Goal: Transaction & Acquisition: Purchase product/service

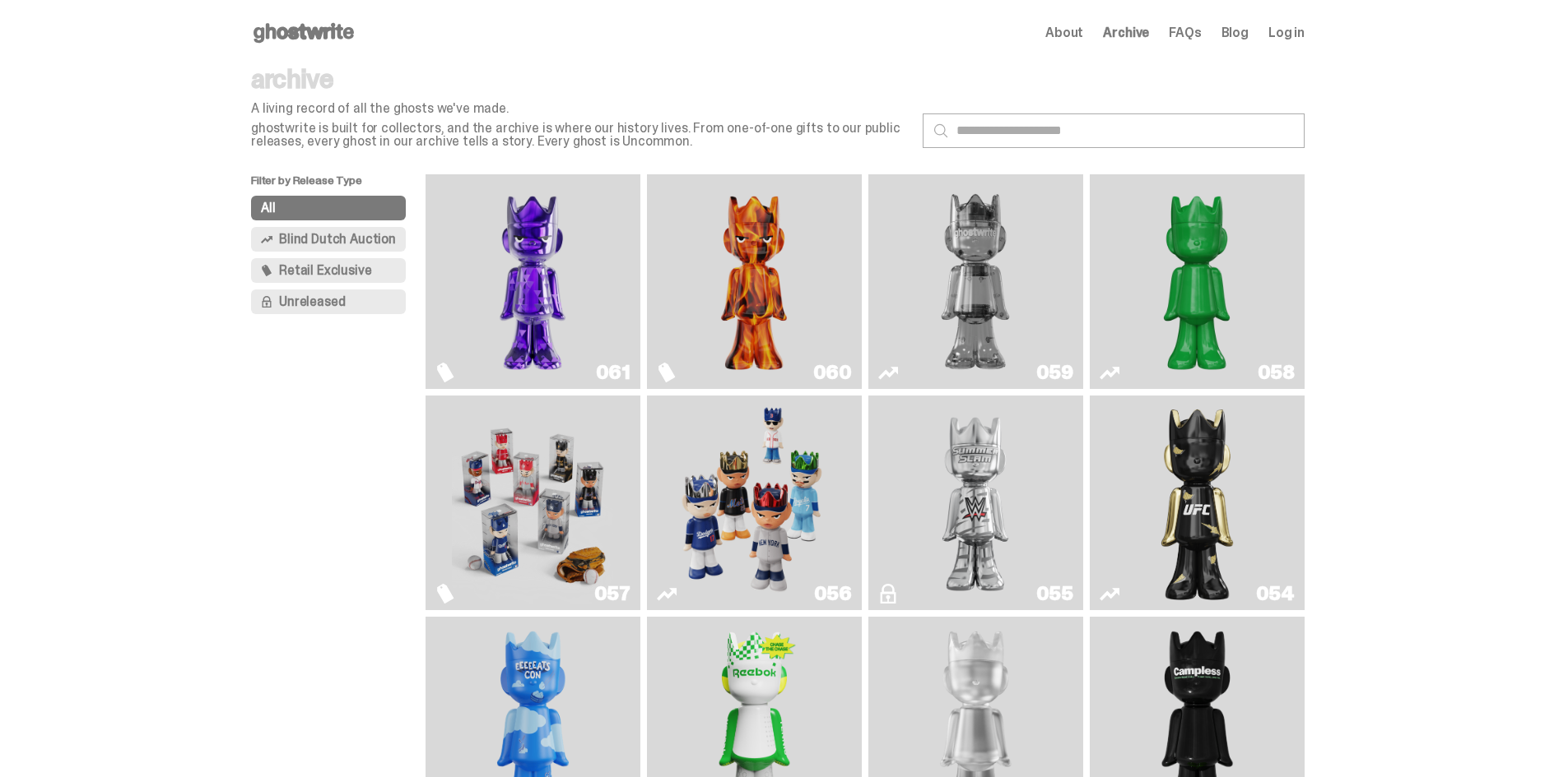
click at [961, 239] on img "Two" at bounding box center [976, 282] width 161 height 202
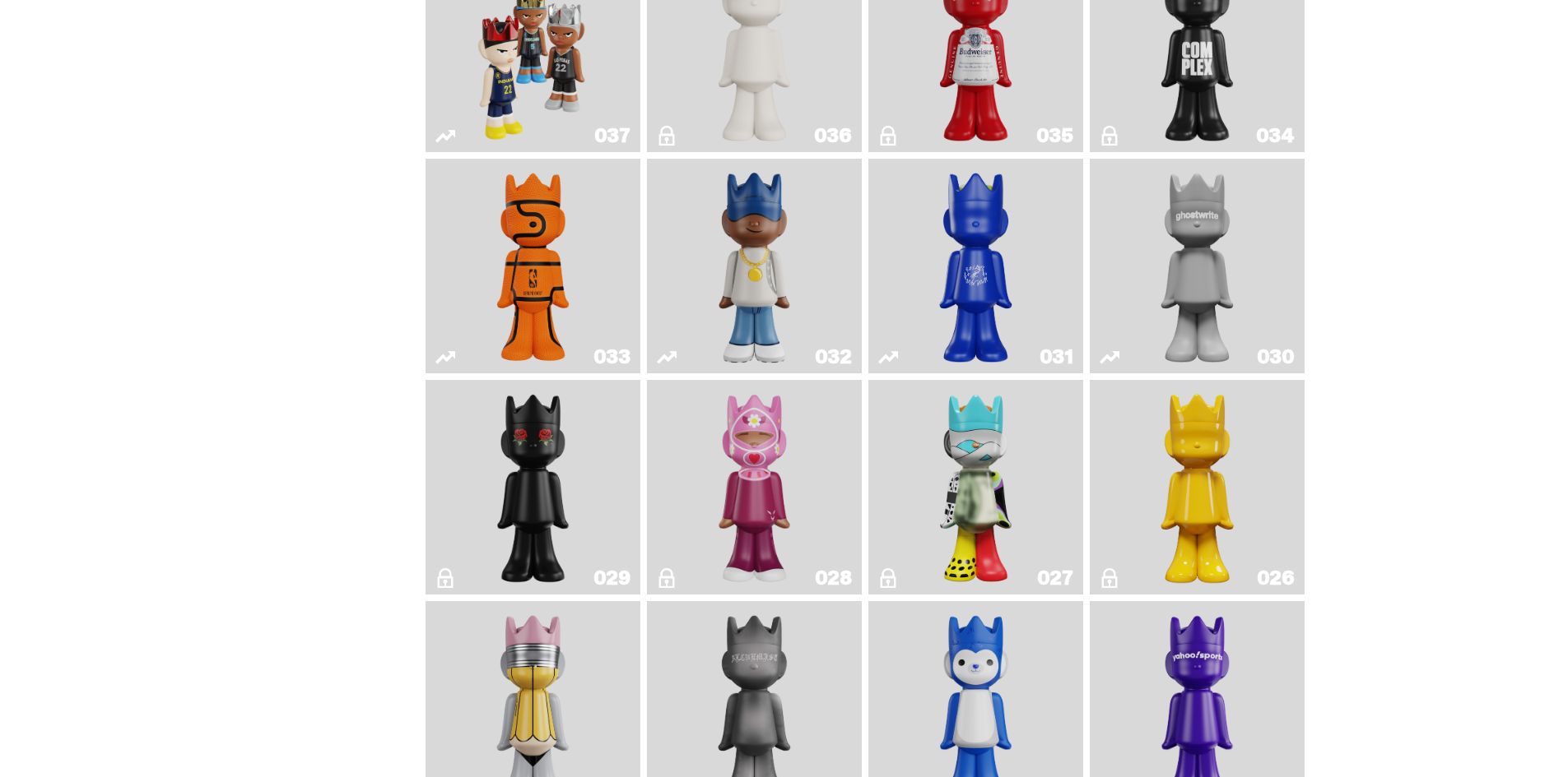
scroll to position [1562, 0]
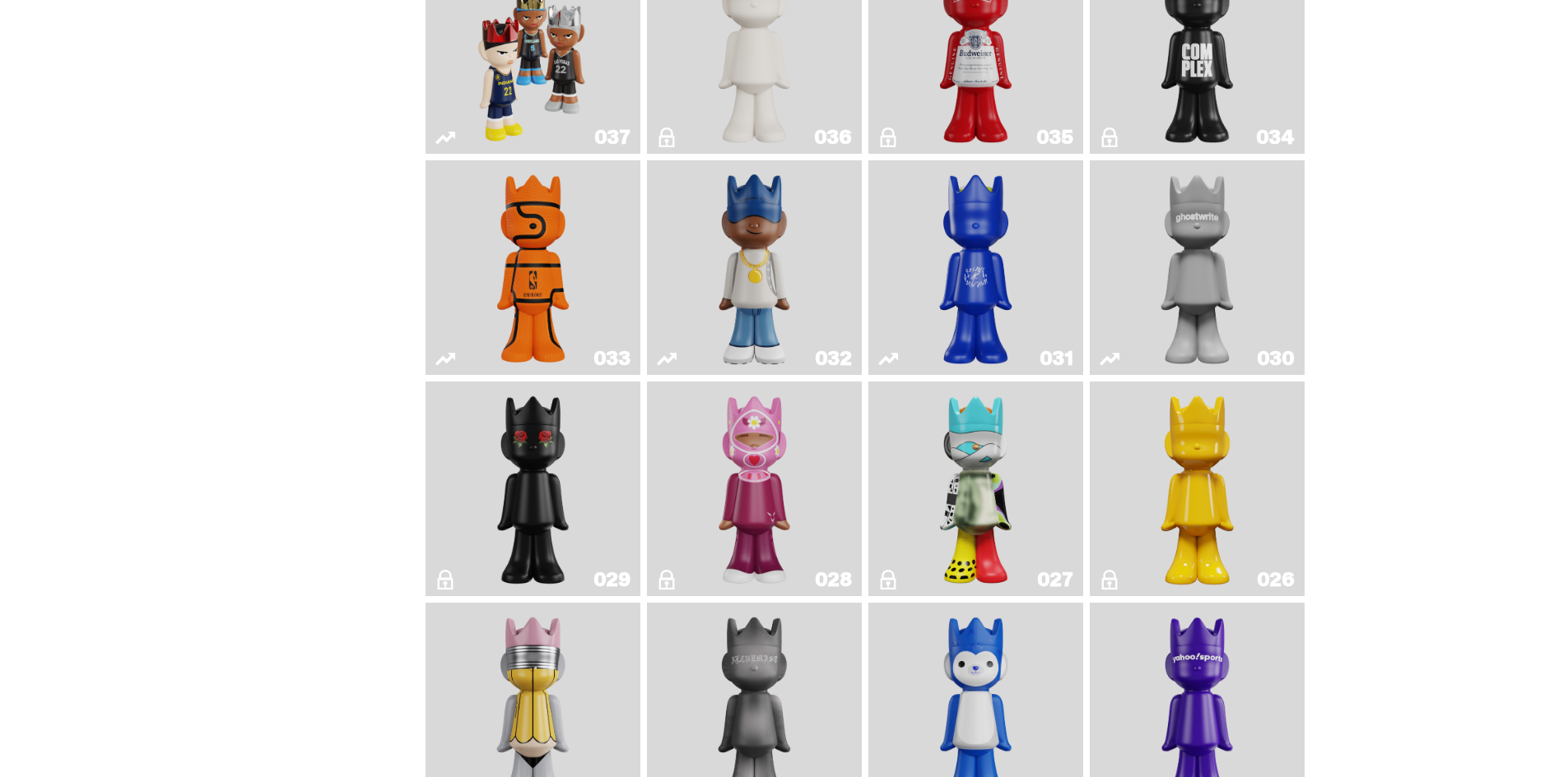
click at [1198, 236] on img "One" at bounding box center [1197, 267] width 114 height 202
